Goal: Navigation & Orientation: Find specific page/section

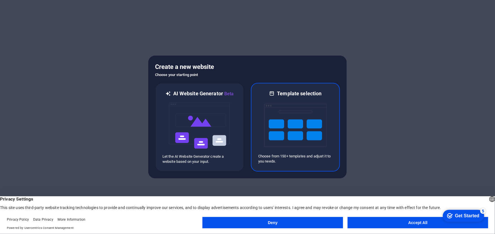
click at [267, 125] on img at bounding box center [295, 125] width 62 height 57
click at [291, 132] on img at bounding box center [295, 125] width 62 height 57
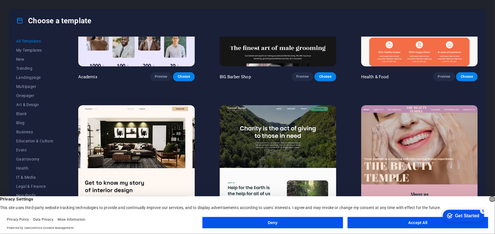
scroll to position [756, 0]
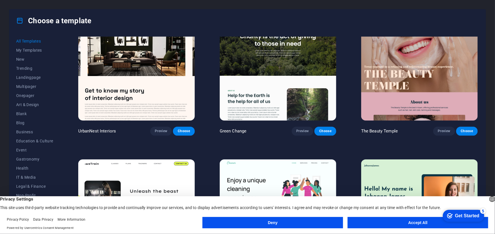
click at [291, 223] on button "Deny" at bounding box center [273, 222] width 141 height 11
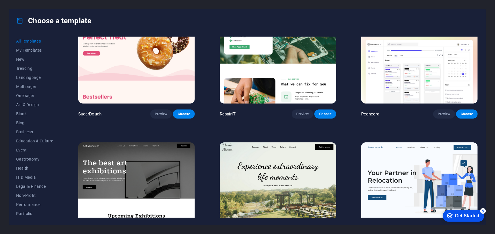
scroll to position [0, 0]
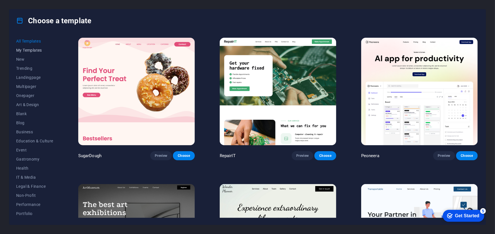
click at [34, 49] on span "My Templates" at bounding box center [34, 50] width 37 height 5
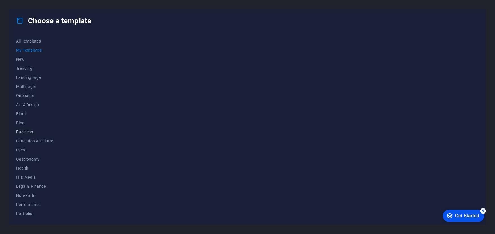
scroll to position [45, 0]
click at [31, 205] on span "Travel" at bounding box center [34, 204] width 37 height 5
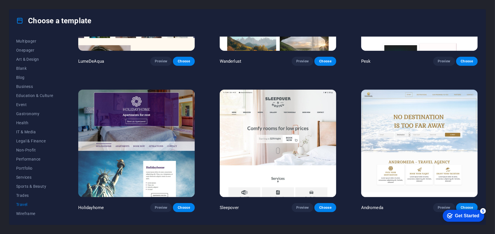
scroll to position [0, 0]
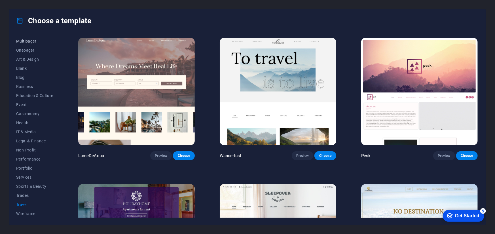
click at [31, 39] on span "Multipager" at bounding box center [34, 41] width 37 height 5
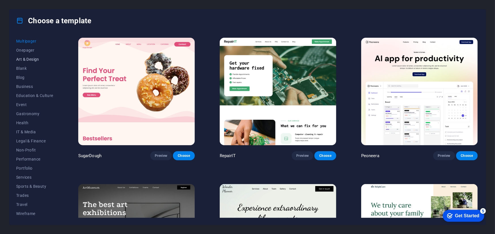
click at [28, 55] on button "Art & Design" at bounding box center [34, 59] width 37 height 9
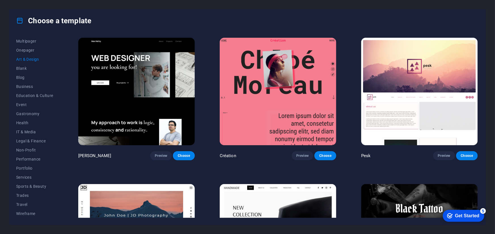
click at [27, 63] on button "Art & Design" at bounding box center [34, 59] width 37 height 9
click at [26, 69] on span "Blank" at bounding box center [34, 68] width 37 height 5
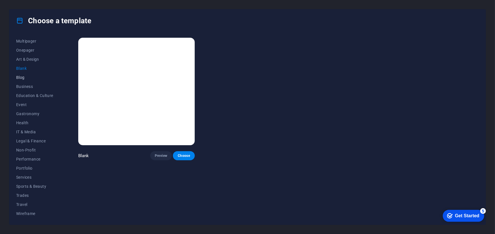
click at [20, 79] on span "Blog" at bounding box center [34, 77] width 37 height 5
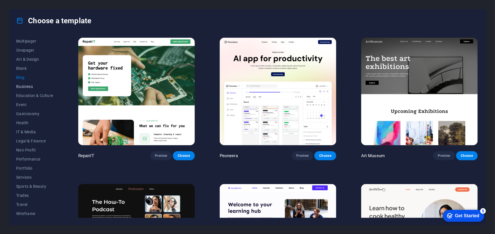
click at [26, 89] on button "Business" at bounding box center [34, 86] width 37 height 9
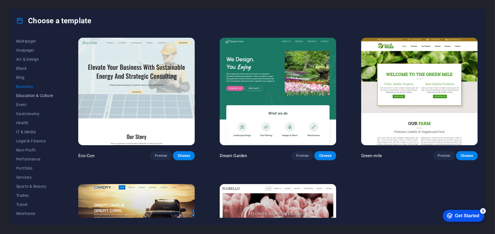
click at [28, 99] on button "Education & Culture" at bounding box center [34, 95] width 37 height 9
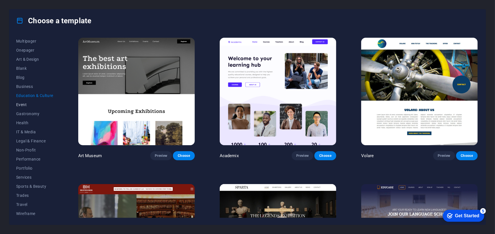
click at [27, 105] on span "Event" at bounding box center [34, 104] width 37 height 5
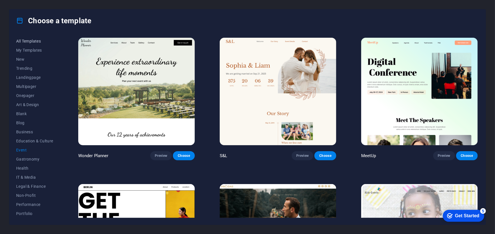
click at [30, 42] on span "All Templates" at bounding box center [34, 41] width 37 height 5
